Goal: Task Accomplishment & Management: Manage account settings

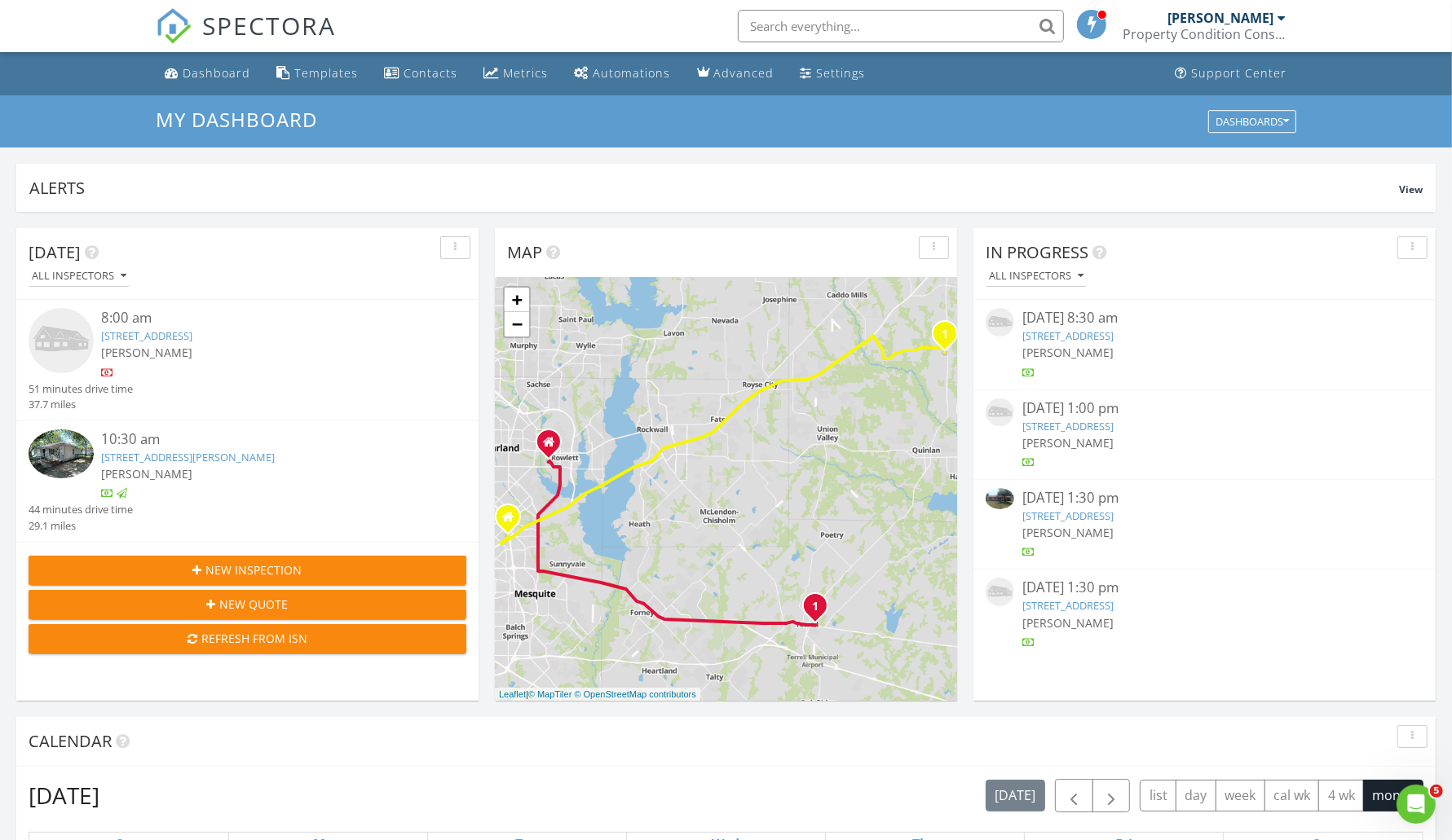
scroll to position [1516, 1484]
click at [1069, 419] on link "219 Manhattan Blvd, Sunnyvale, TX 75182" at bounding box center [1068, 427] width 91 height 15
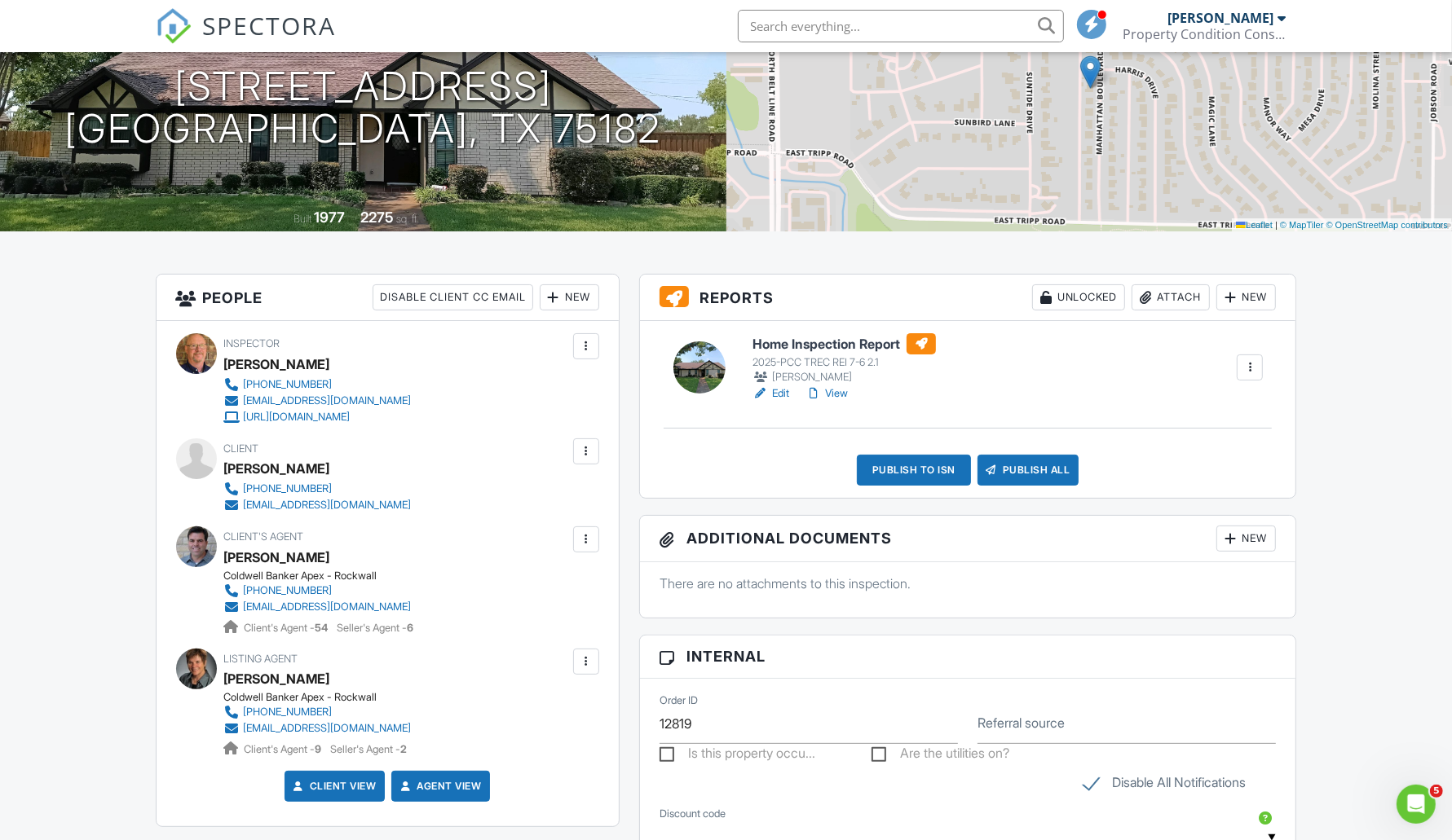
click at [842, 390] on link "View" at bounding box center [826, 393] width 42 height 16
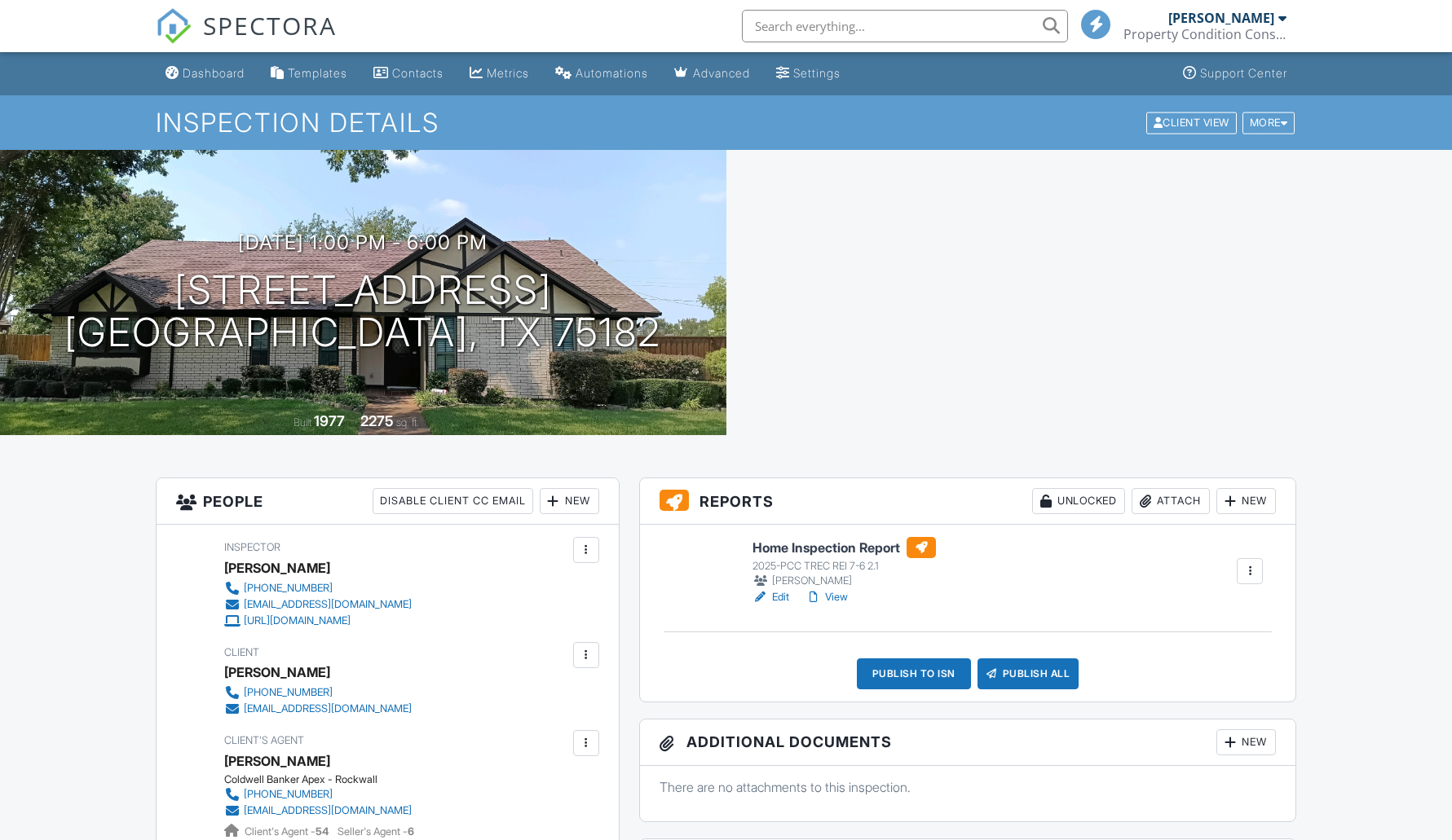
scroll to position [204, 0]
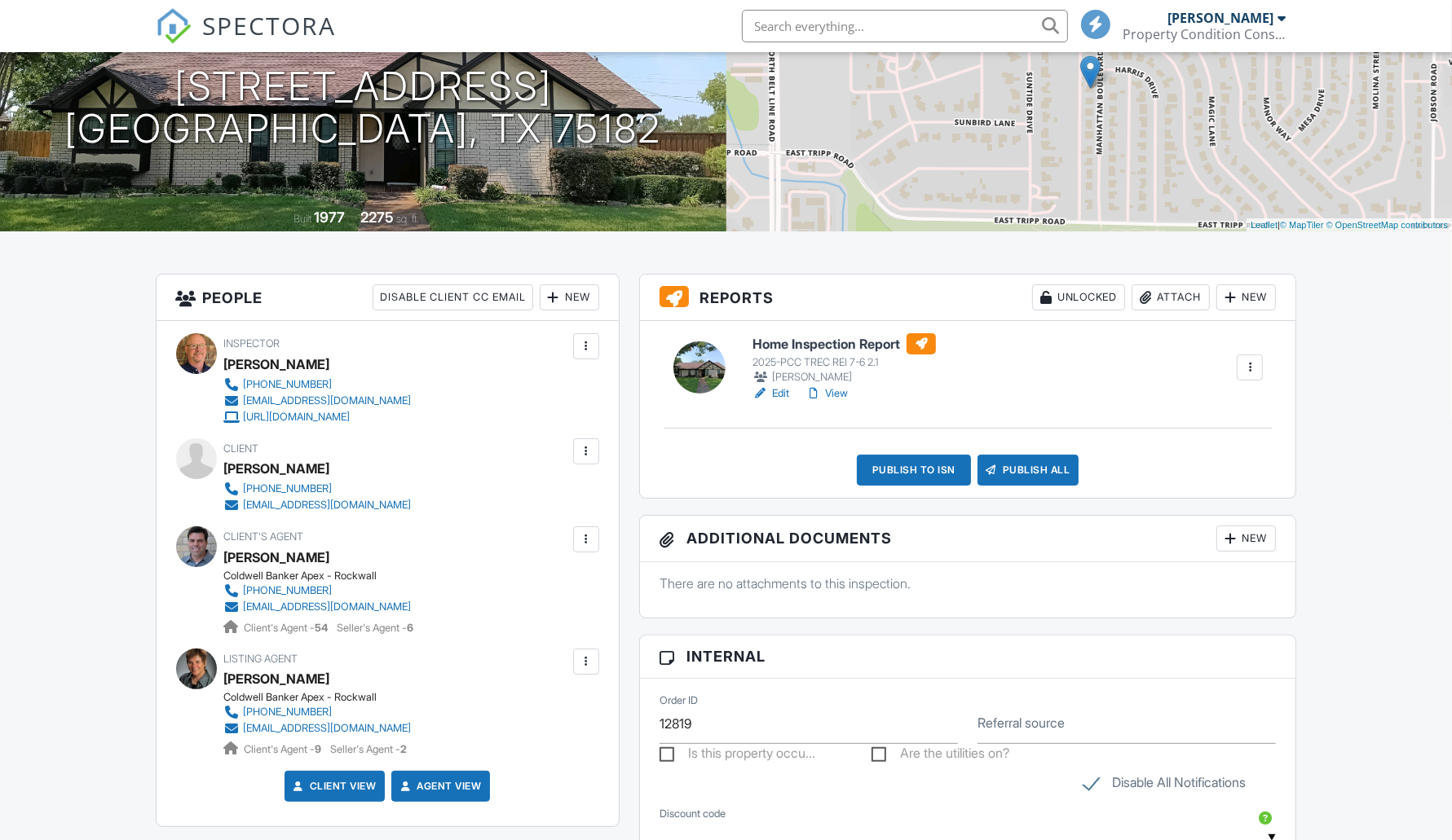
click at [831, 396] on link "View" at bounding box center [826, 393] width 42 height 16
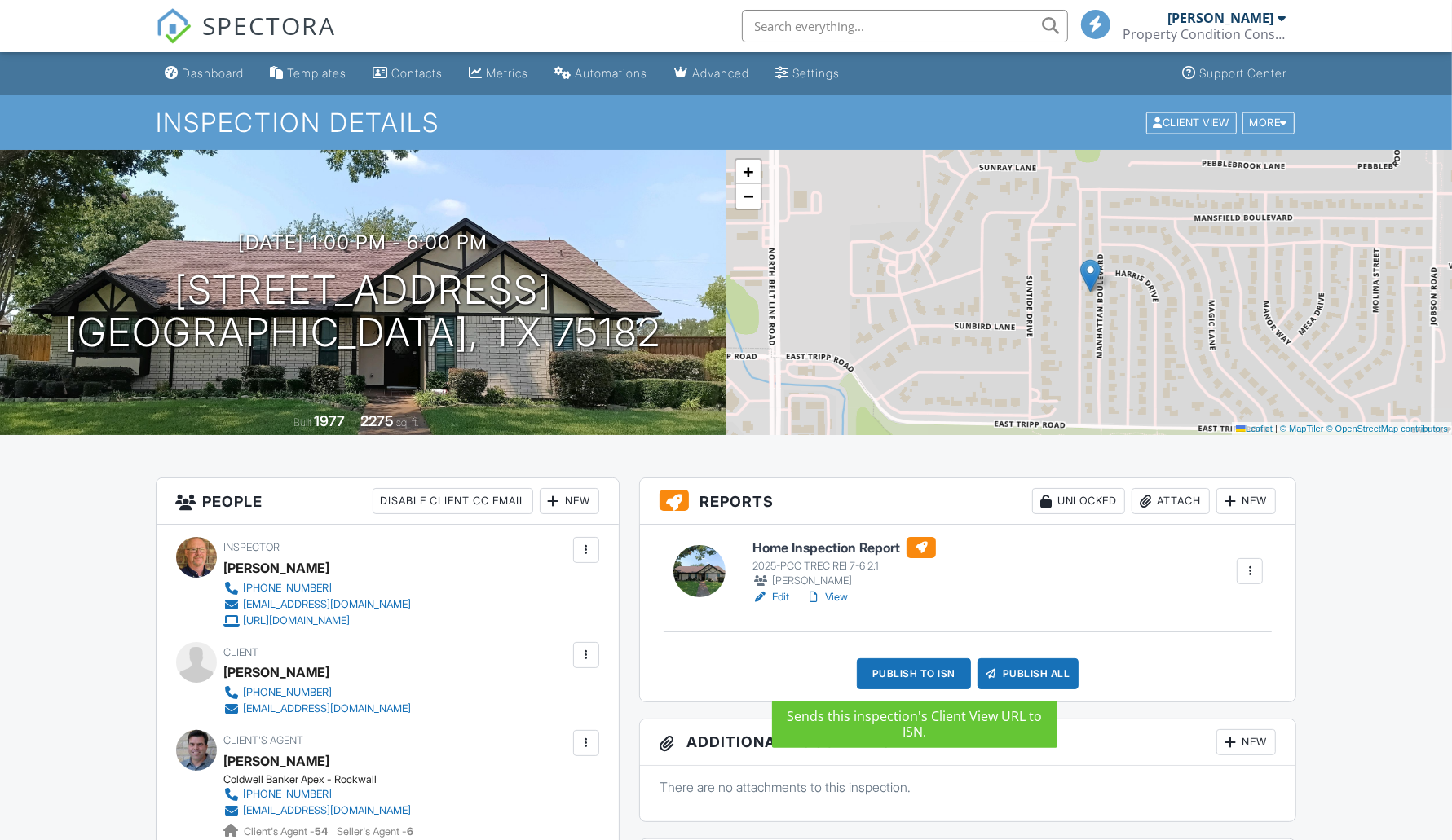
click at [927, 677] on div "Publish to ISN" at bounding box center [913, 674] width 114 height 31
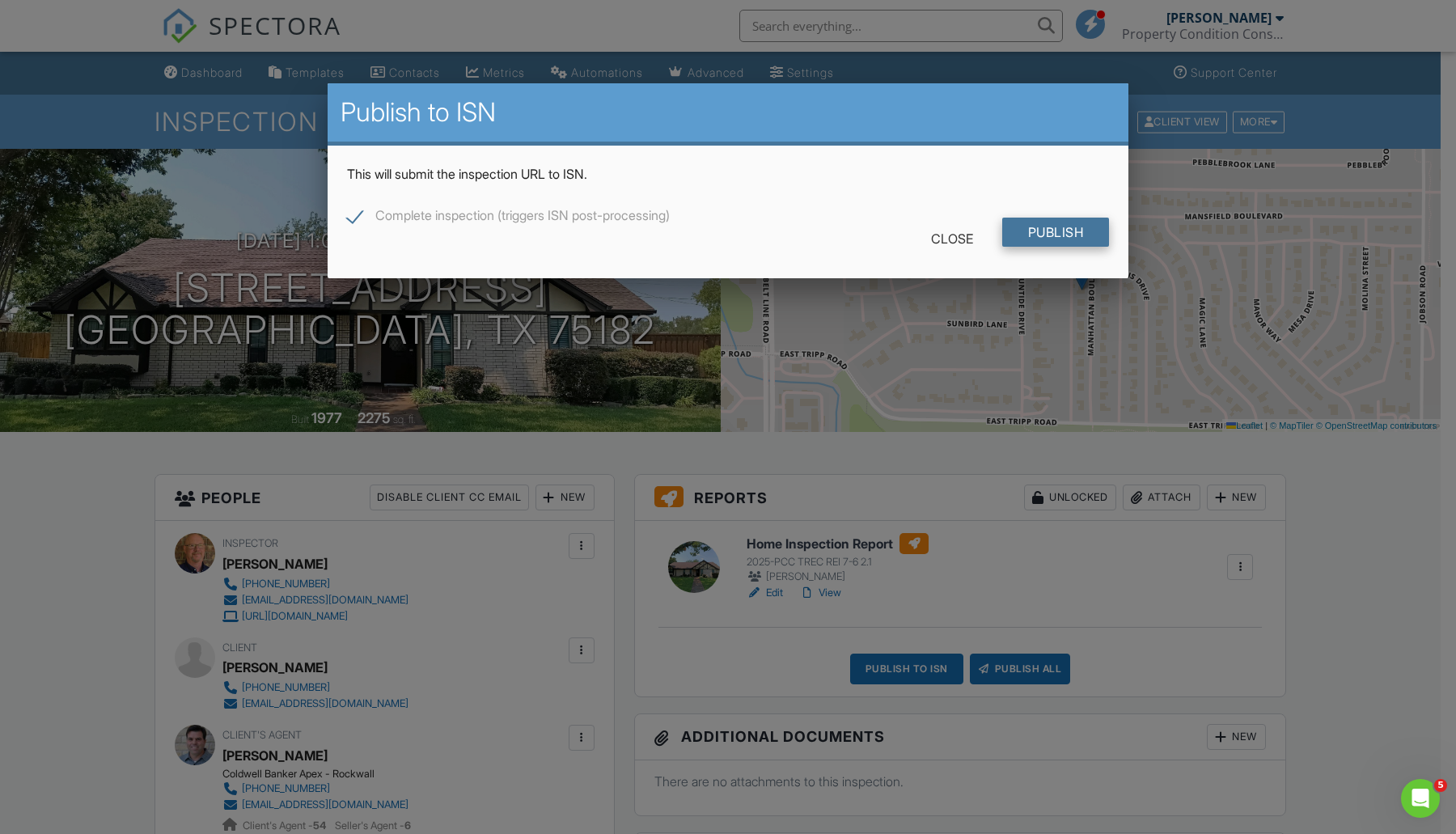
click at [1036, 232] on input "Publish" at bounding box center [1056, 231] width 107 height 29
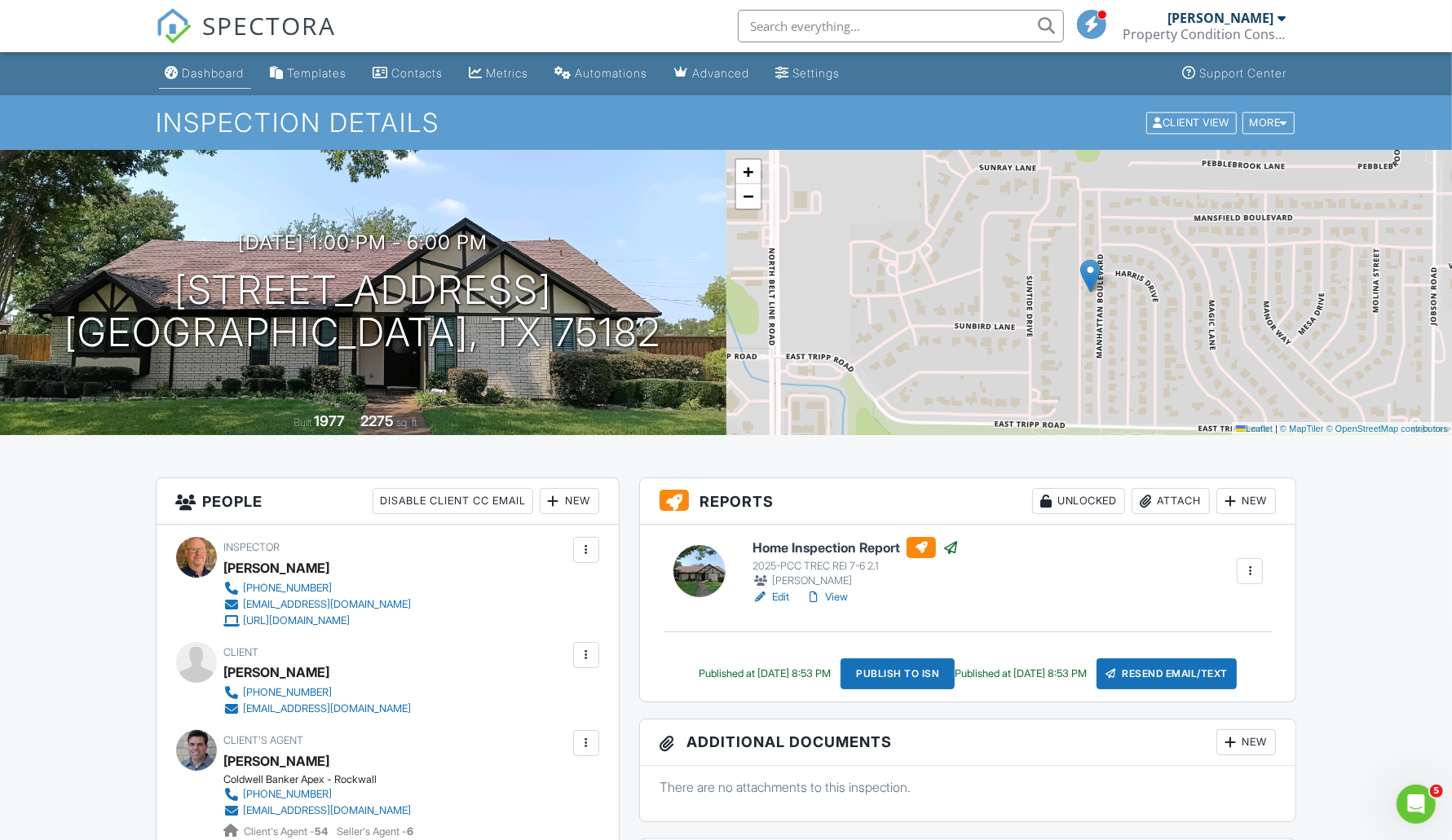
click at [228, 66] on div "Dashboard" at bounding box center [213, 72] width 62 height 14
